Goal: Find specific page/section: Find specific page/section

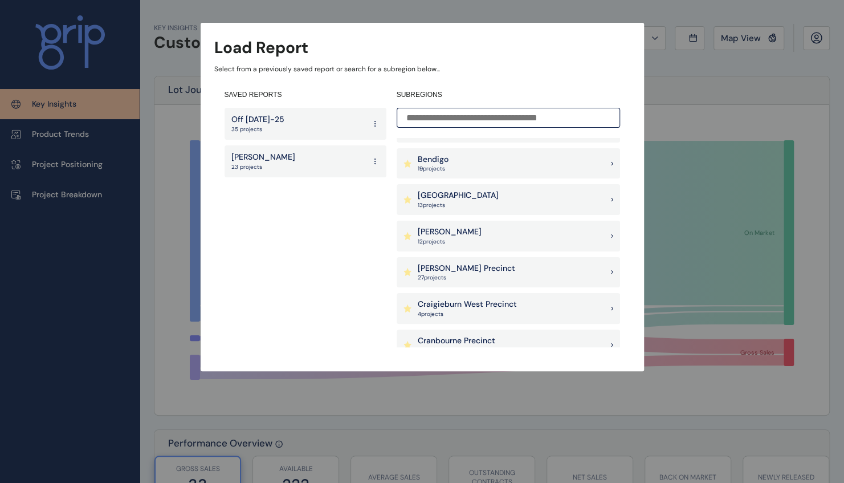
scroll to position [285, 0]
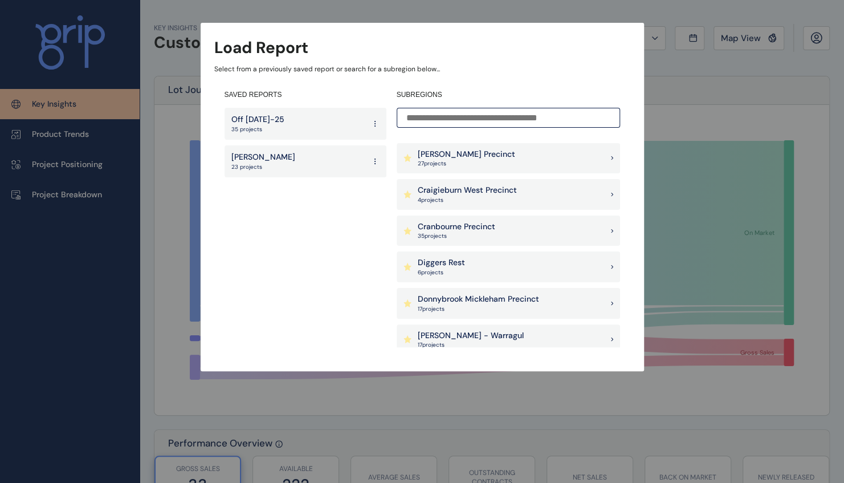
click at [466, 301] on p "Donnybrook Mickleham Precinct" at bounding box center [478, 298] width 121 height 11
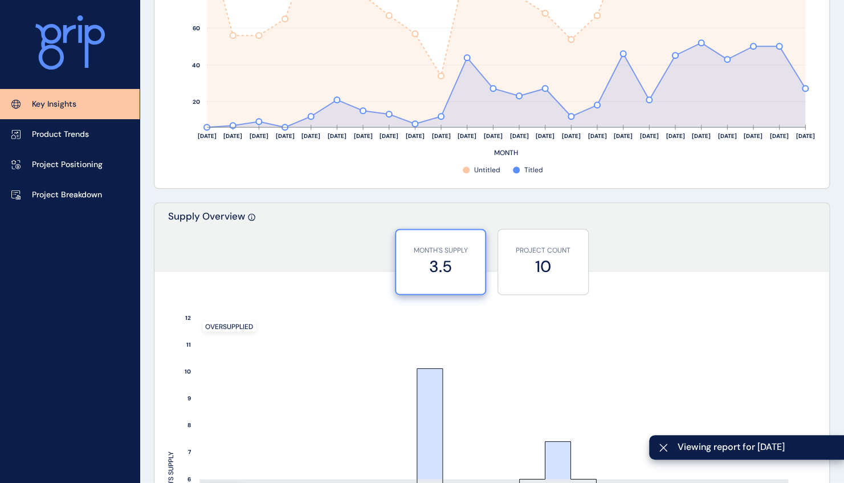
scroll to position [968, 0]
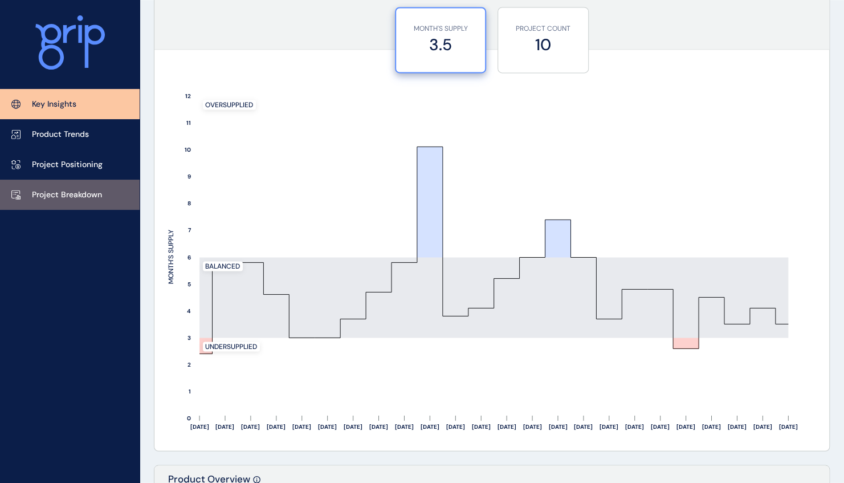
click at [75, 192] on p "Project Breakdown" at bounding box center [67, 194] width 70 height 11
